Goal: Transaction & Acquisition: Download file/media

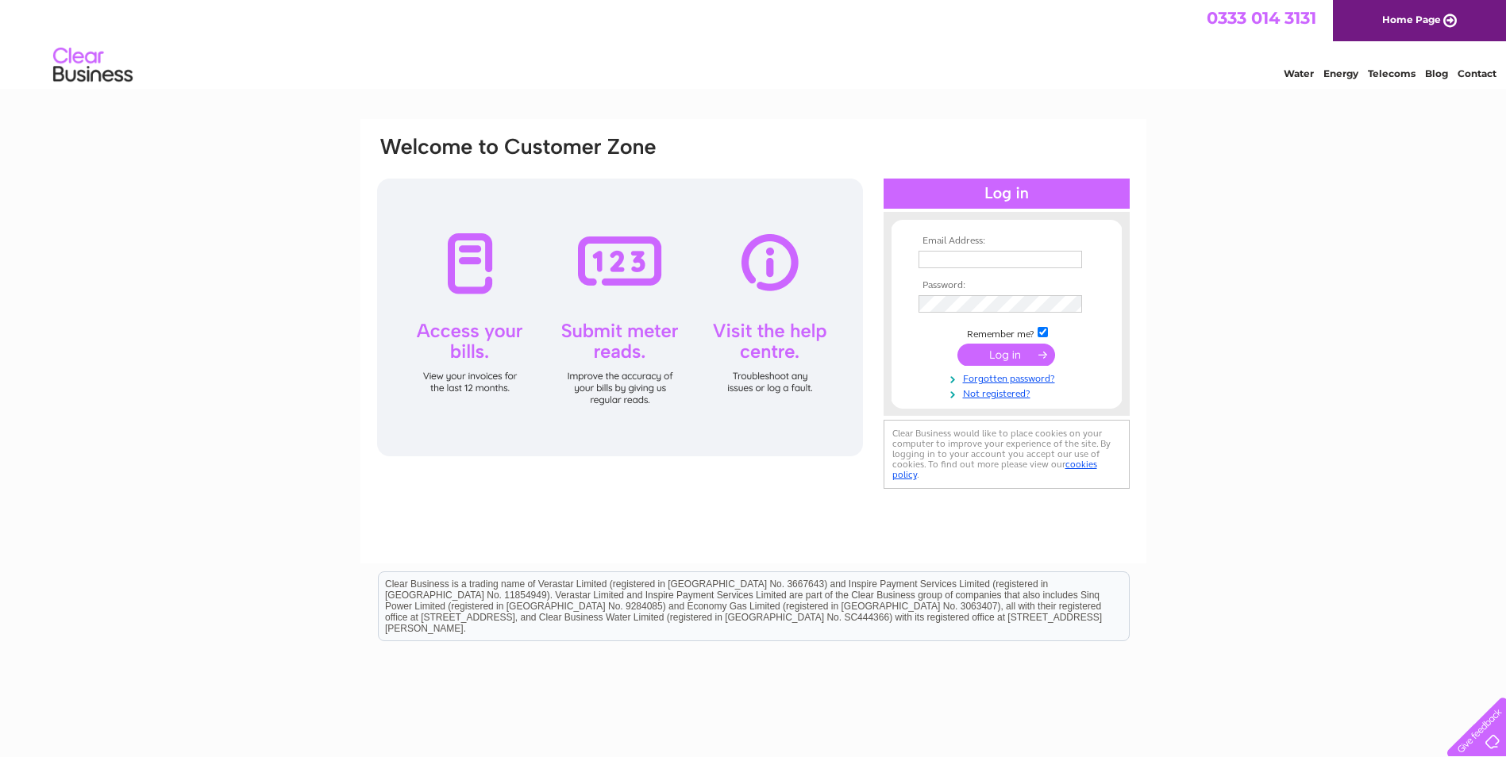
type input "[EMAIL_ADDRESS][DOMAIN_NAME]"
click at [1020, 361] on input "submit" at bounding box center [1006, 355] width 98 height 22
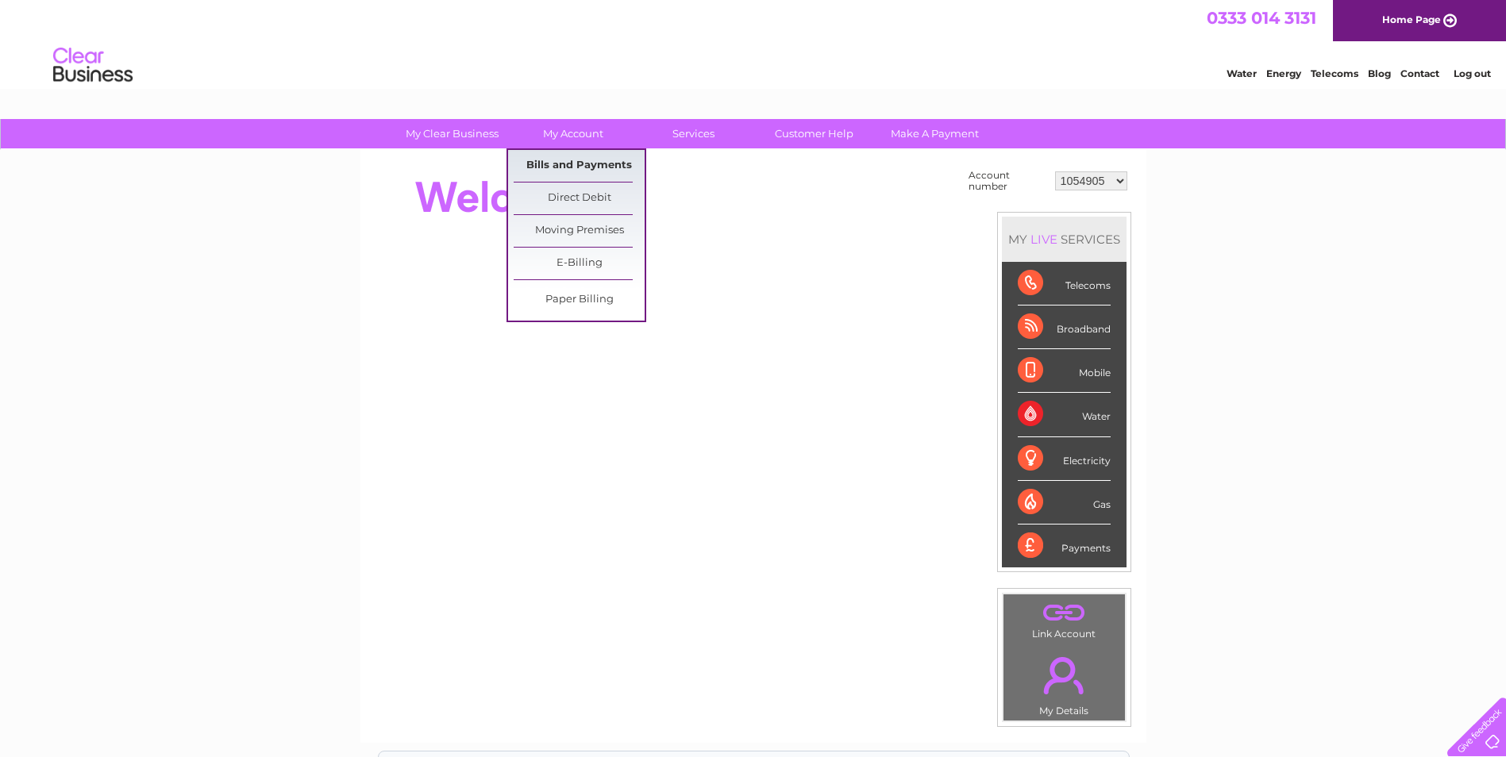
click at [584, 158] on link "Bills and Payments" at bounding box center [579, 166] width 131 height 32
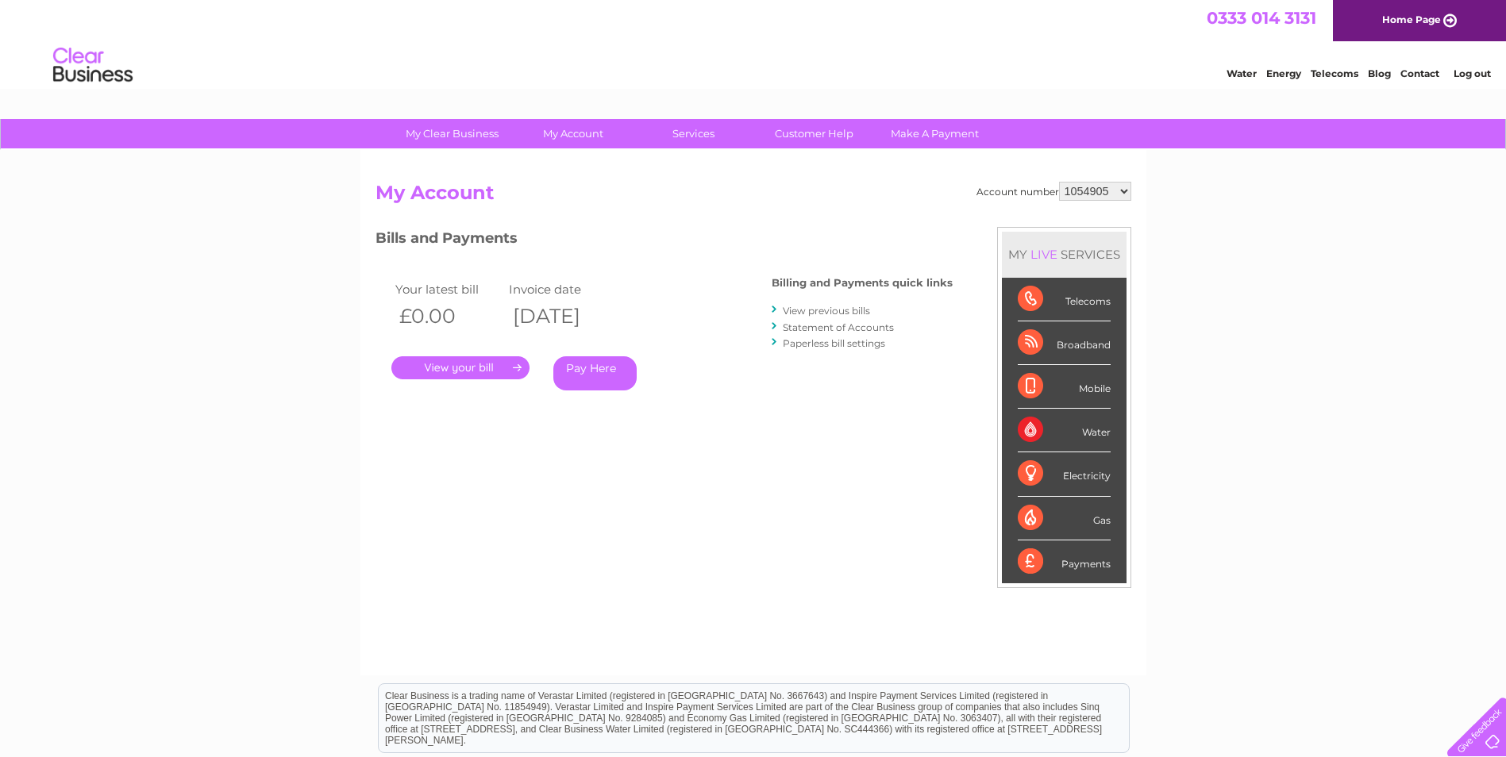
click at [806, 313] on link "View previous bills" at bounding box center [826, 311] width 87 height 12
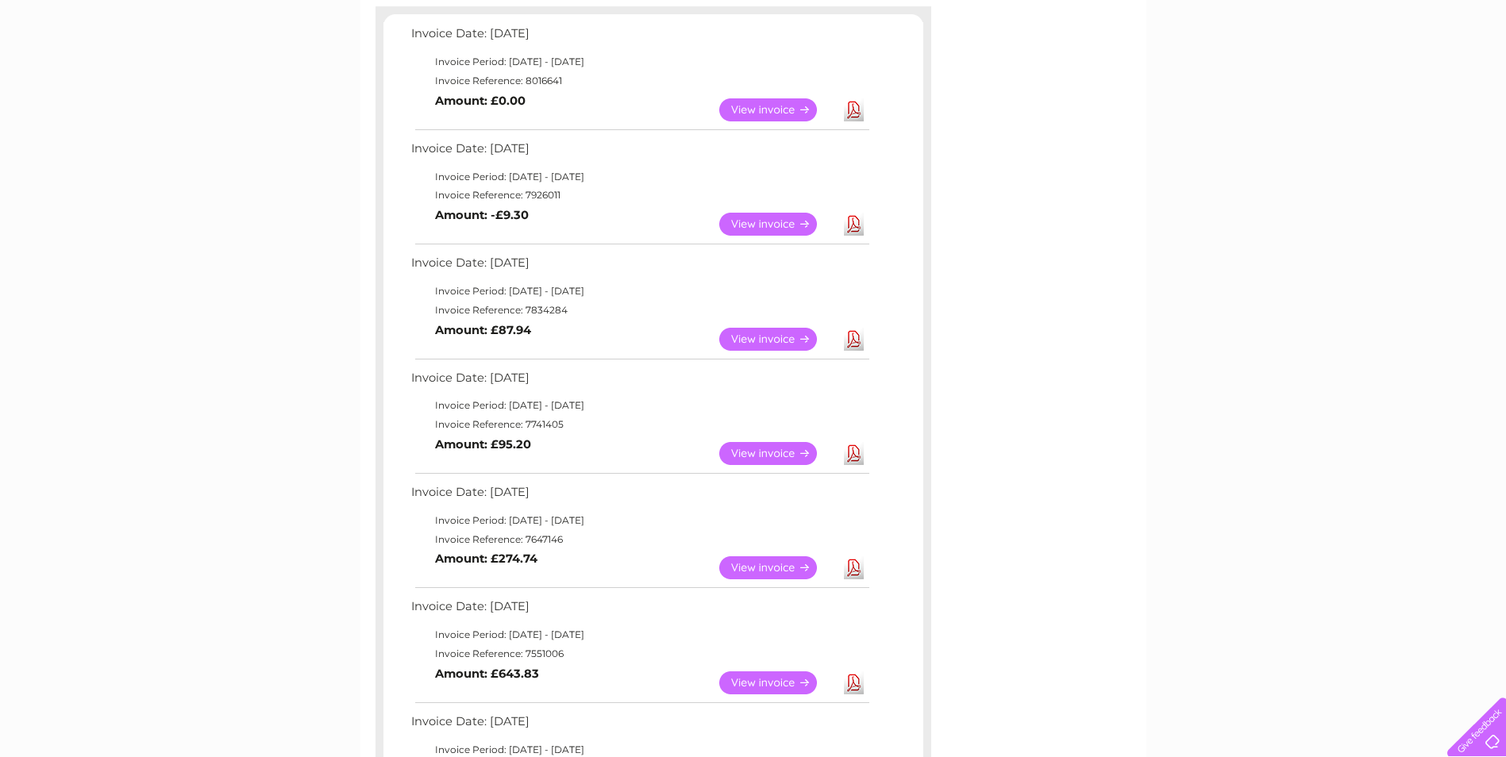
scroll to position [238, 0]
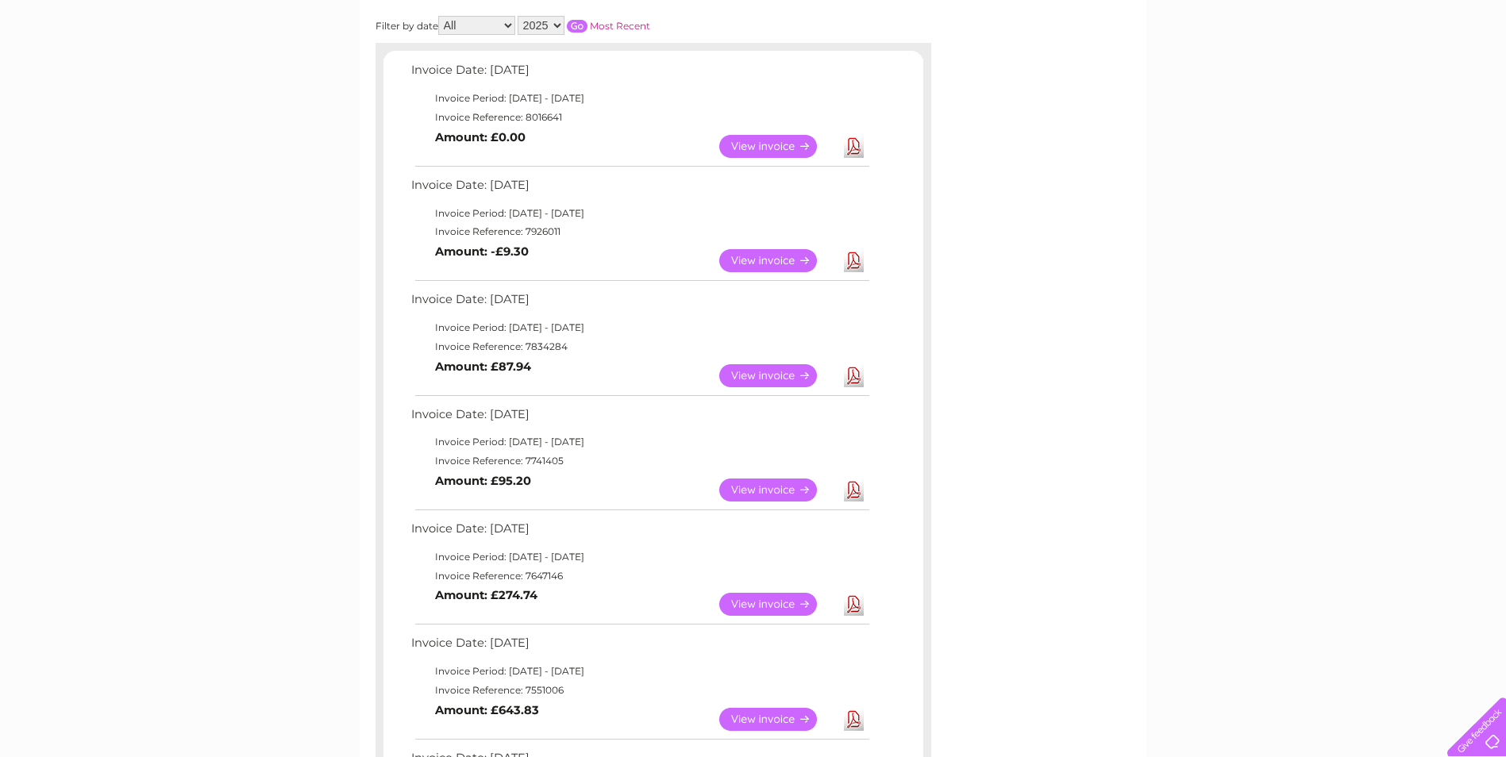
click at [751, 380] on link "View" at bounding box center [777, 375] width 117 height 23
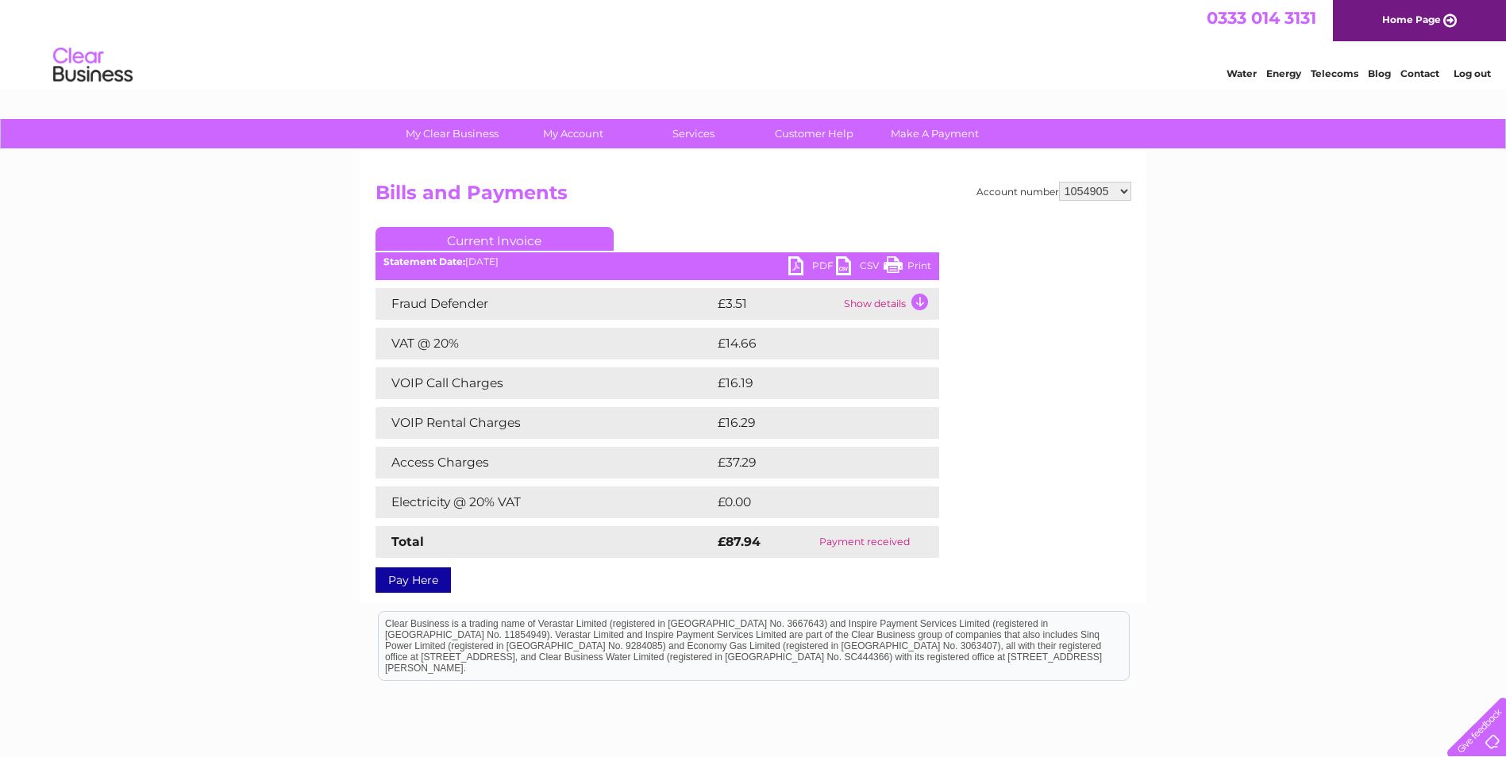
click at [809, 268] on link "PDF" at bounding box center [812, 267] width 48 height 23
